Goal: Task Accomplishment & Management: Manage account settings

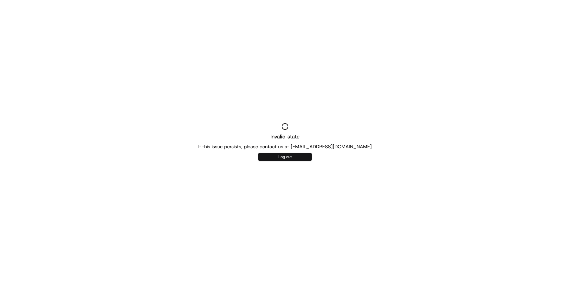
click at [284, 158] on button "Log out" at bounding box center [285, 157] width 54 height 8
